Goal: Check status: Check status

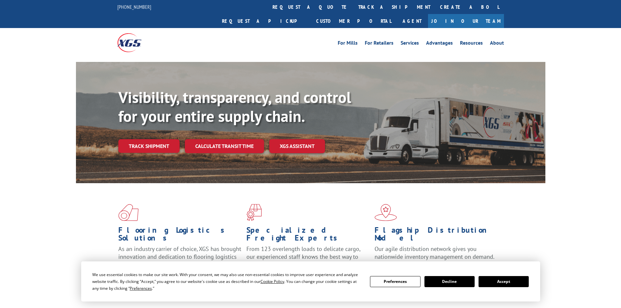
drag, startPoint x: 297, startPoint y: 7, endPoint x: 298, endPoint y: 20, distance: 13.0
click at [353, 8] on link "track a shipment" at bounding box center [394, 7] width 82 height 14
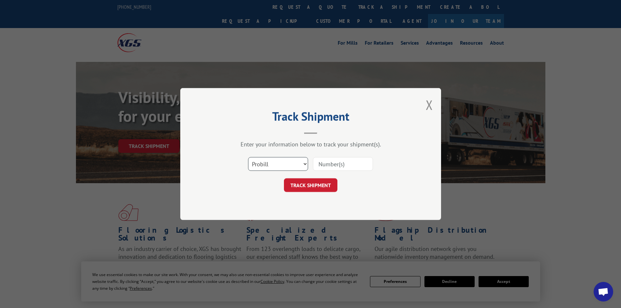
click at [295, 161] on select "Select category... Probill BOL PO" at bounding box center [278, 164] width 60 height 14
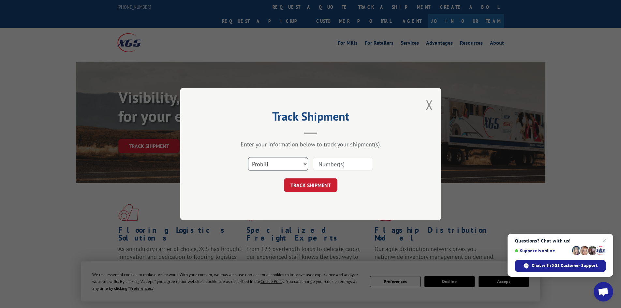
select select "po"
click at [248, 157] on select "Select category... Probill BOL PO" at bounding box center [278, 164] width 60 height 14
drag, startPoint x: 348, startPoint y: 156, endPoint x: 348, endPoint y: 160, distance: 4.3
click at [348, 156] on div "Select category... Probill BOL PO" at bounding box center [311, 164] width 196 height 22
click at [348, 161] on input at bounding box center [343, 164] width 60 height 14
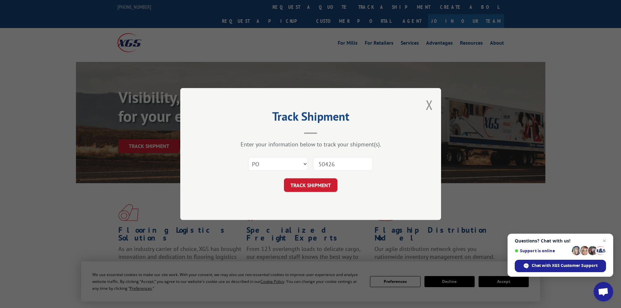
type input "504266"
click button "TRACK SHIPMENT" at bounding box center [310, 185] width 53 height 14
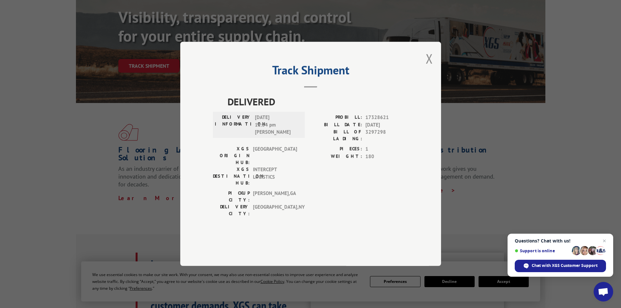
scroll to position [163, 0]
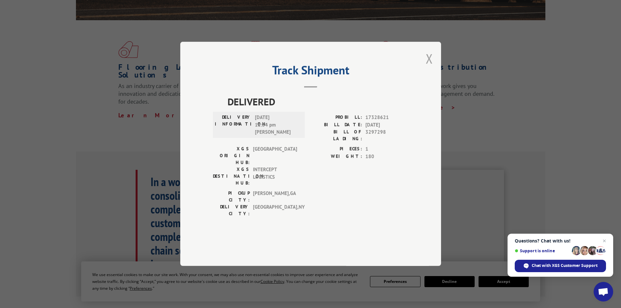
click at [431, 67] on button "Close modal" at bounding box center [429, 58] width 7 height 17
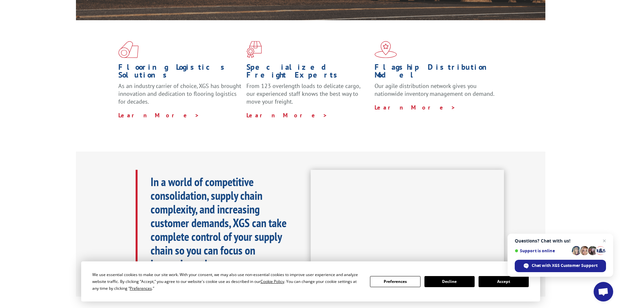
scroll to position [0, 0]
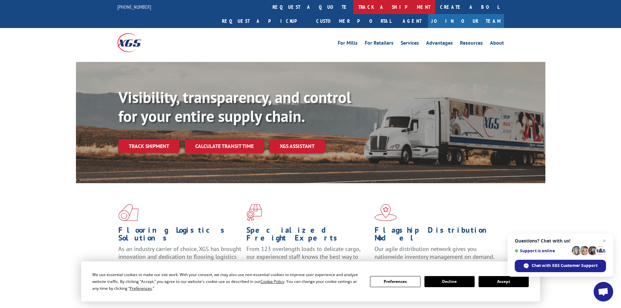
click at [353, 1] on link "track a shipment" at bounding box center [394, 7] width 82 height 14
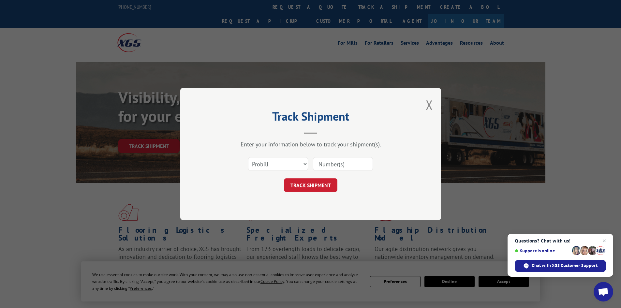
click at [347, 162] on input at bounding box center [343, 164] width 60 height 14
drag, startPoint x: 289, startPoint y: 165, endPoint x: 285, endPoint y: 170, distance: 6.2
click at [287, 167] on select "Select category... Probill BOL PO" at bounding box center [278, 164] width 60 height 14
select select "po"
click at [248, 157] on select "Select category... Probill BOL PO" at bounding box center [278, 164] width 60 height 14
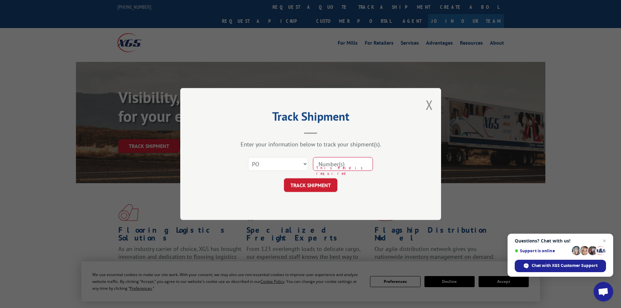
click at [337, 162] on input at bounding box center [343, 164] width 60 height 14
type input "504266"
click button "TRACK SHIPMENT" at bounding box center [310, 185] width 53 height 14
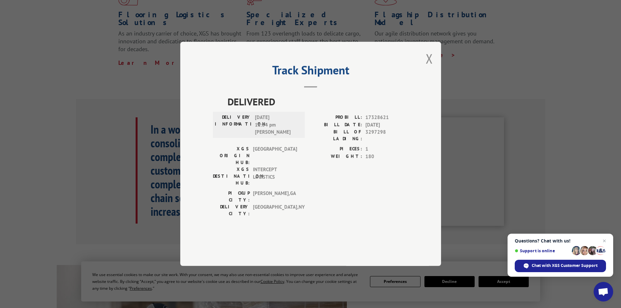
scroll to position [293, 0]
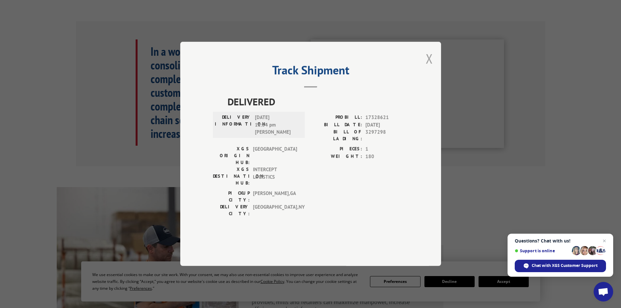
click at [432, 67] on button "Close modal" at bounding box center [429, 58] width 7 height 17
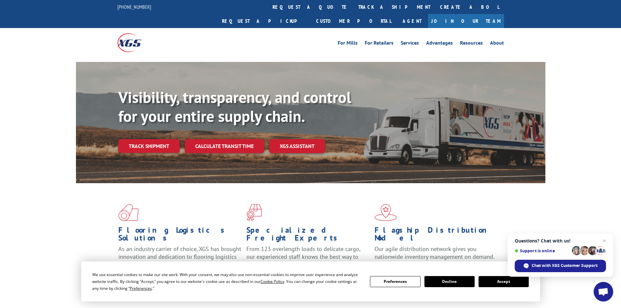
click at [353, 3] on link "track a shipment" at bounding box center [394, 7] width 82 height 14
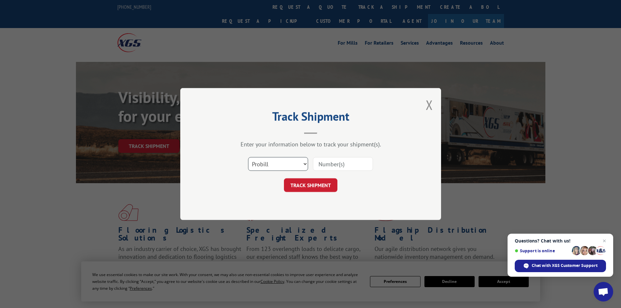
click at [284, 169] on select "Select category... Probill BOL PO" at bounding box center [278, 164] width 60 height 14
click at [248, 157] on select "Select category... Probill BOL PO" at bounding box center [278, 164] width 60 height 14
paste input "8886771071"
type input "8886771071"
click at [324, 186] on button "TRACK SHIPMENT" at bounding box center [310, 185] width 53 height 14
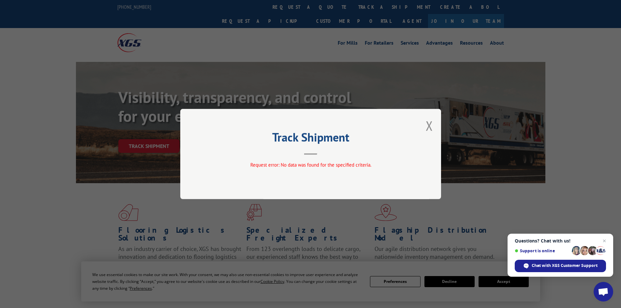
click at [432, 127] on button "Close modal" at bounding box center [429, 125] width 7 height 17
